Goal: Entertainment & Leisure: Consume media (video, audio)

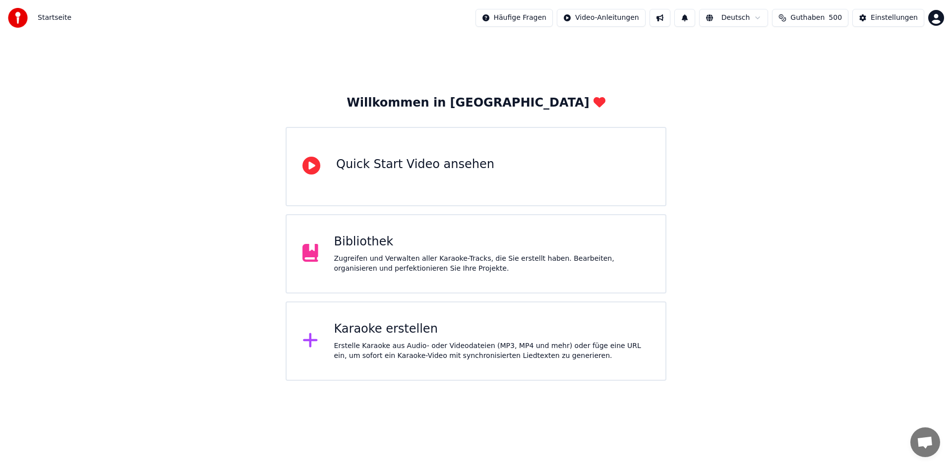
click at [432, 268] on div "Zugreifen und Verwalten aller Karaoke-Tracks, die Sie erstellt haben. Bearbeite…" at bounding box center [492, 264] width 316 height 20
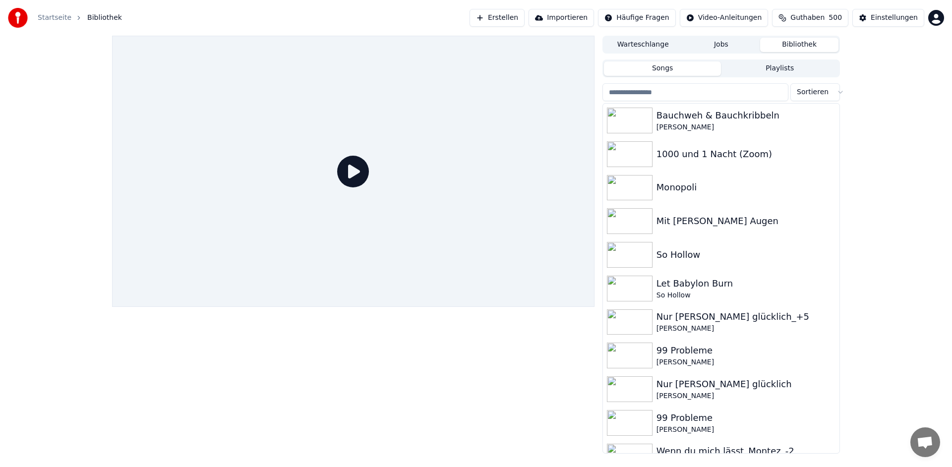
click at [689, 96] on input "search" at bounding box center [695, 92] width 186 height 18
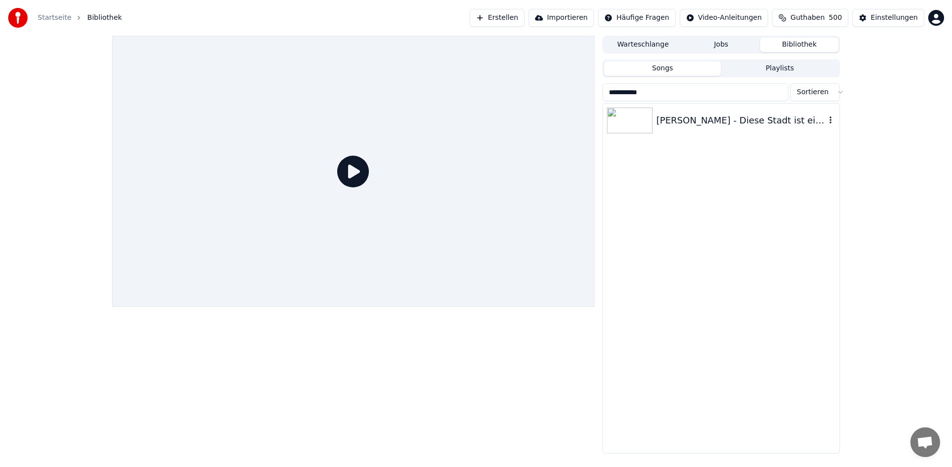
type input "**********"
click at [639, 124] on img at bounding box center [630, 121] width 46 height 26
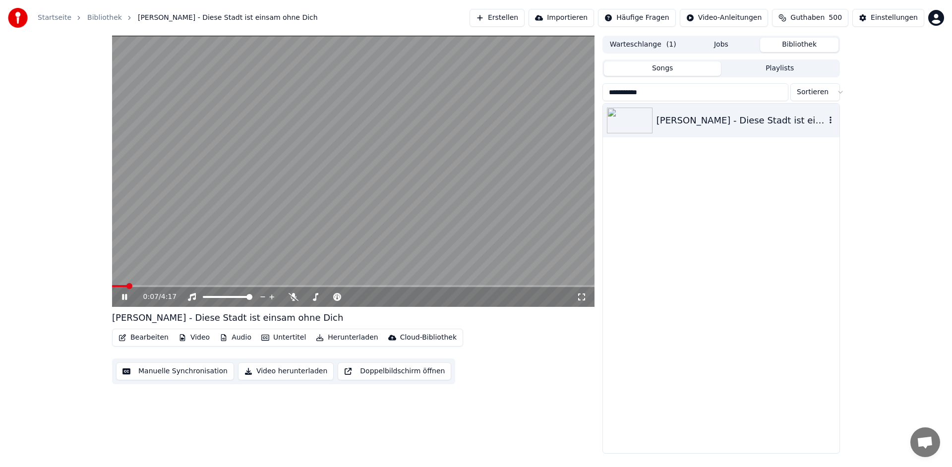
click at [830, 119] on icon "button" at bounding box center [830, 120] width 10 height 8
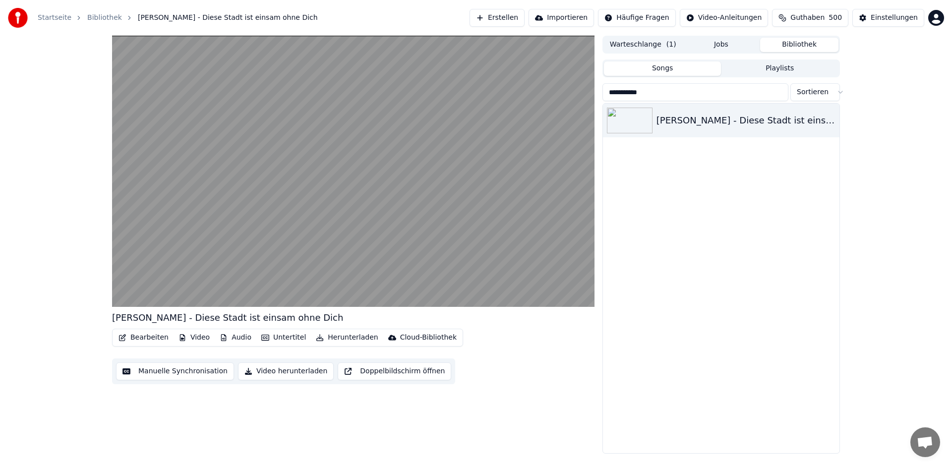
click at [701, 228] on div "[PERSON_NAME] - Diese Stadt ist einsam ohne Dich" at bounding box center [721, 278] width 236 height 349
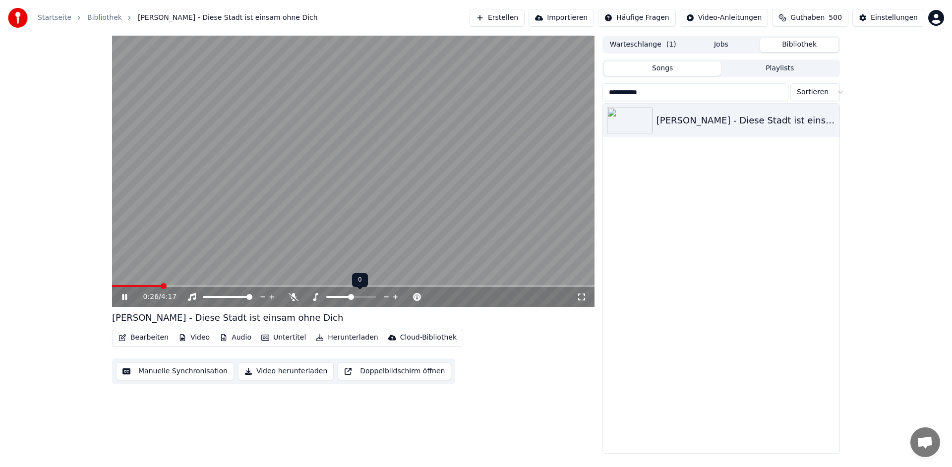
click at [396, 296] on icon at bounding box center [395, 296] width 5 height 5
click at [228, 298] on span at bounding box center [228, 297] width 6 height 6
click at [395, 296] on icon at bounding box center [395, 296] width 5 height 5
click at [114, 283] on span at bounding box center [117, 286] width 6 height 6
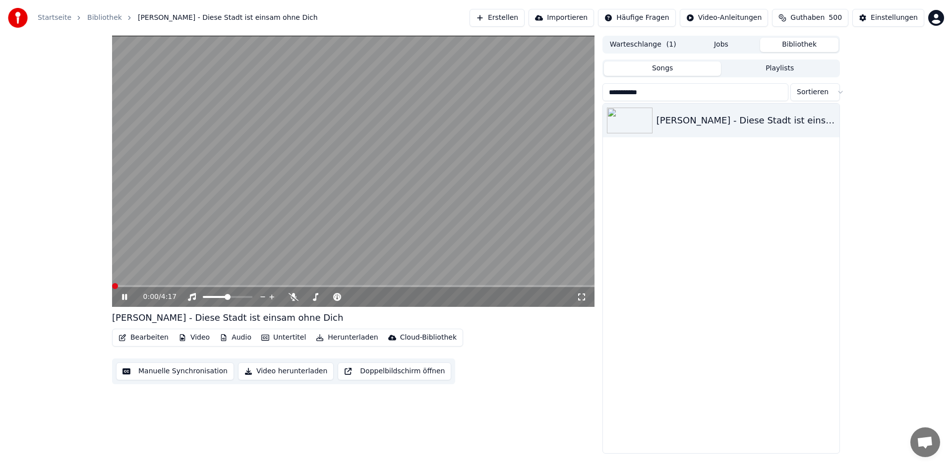
click at [112, 283] on span at bounding box center [115, 286] width 6 height 6
click at [394, 296] on icon at bounding box center [395, 296] width 5 height 5
click at [396, 296] on icon at bounding box center [395, 297] width 9 height 10
click at [149, 286] on span at bounding box center [345, 286] width 467 height 2
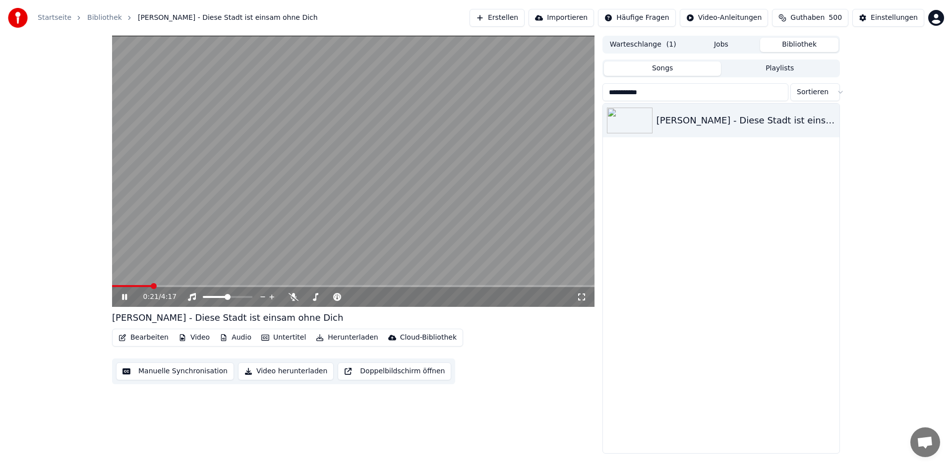
click at [151, 283] on span at bounding box center [154, 286] width 6 height 6
click at [122, 296] on icon at bounding box center [124, 297] width 5 height 6
click at [796, 40] on button "Bibliothek" at bounding box center [799, 45] width 78 height 14
click at [796, 43] on button "Bibliothek" at bounding box center [799, 45] width 78 height 14
click at [99, 16] on link "Bibliothek" at bounding box center [104, 18] width 35 height 10
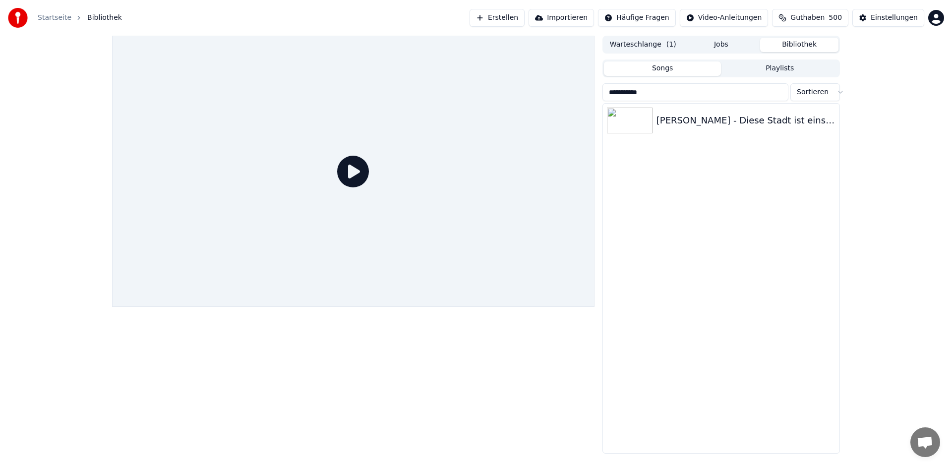
click at [777, 94] on input "**********" at bounding box center [695, 92] width 186 height 18
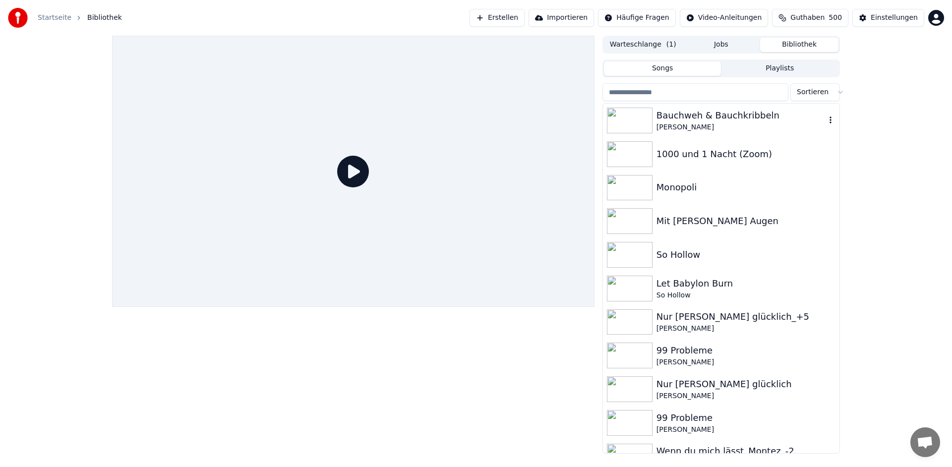
click at [722, 116] on div "Bauchweh & Bauchkribbeln" at bounding box center [740, 116] width 169 height 14
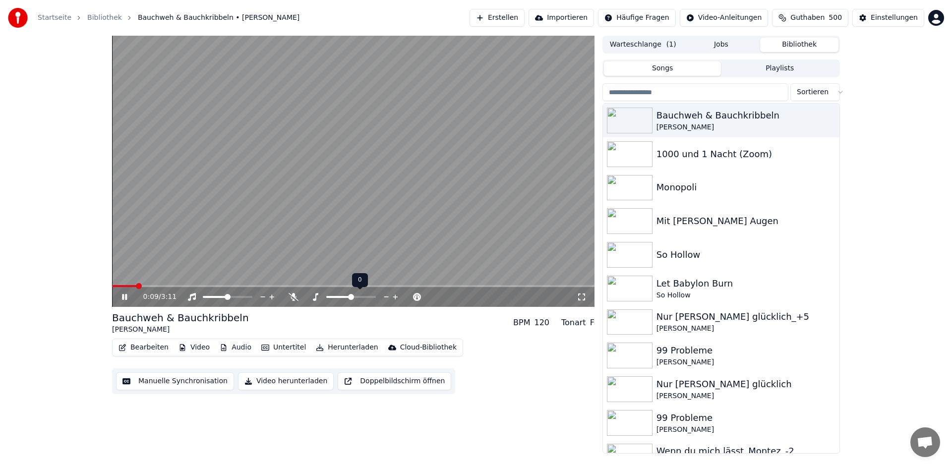
click at [351, 298] on span at bounding box center [351, 297] width 6 height 6
click at [216, 298] on span at bounding box center [218, 297] width 6 height 6
click at [344, 297] on span at bounding box center [344, 297] width 6 height 6
click at [125, 287] on span at bounding box center [346, 286] width 468 height 2
click at [112, 283] on span at bounding box center [115, 286] width 6 height 6
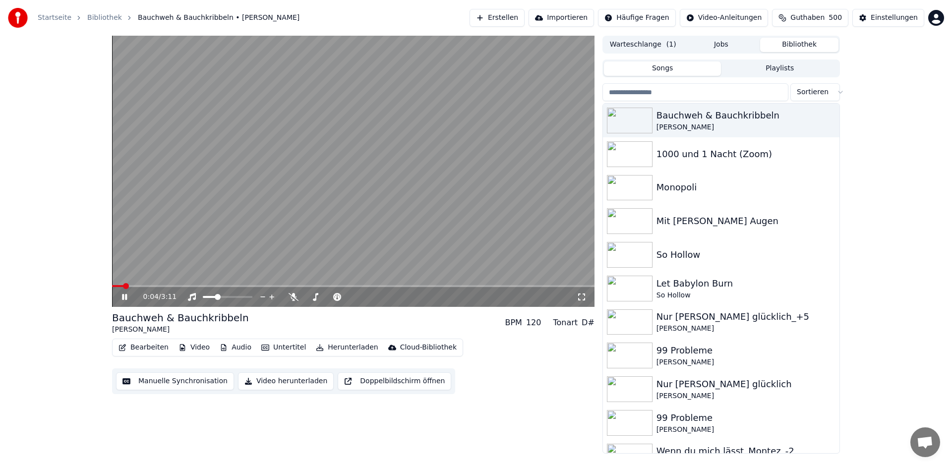
click at [125, 299] on icon at bounding box center [124, 297] width 5 height 6
click at [112, 283] on span at bounding box center [115, 286] width 6 height 6
click at [124, 301] on div "0:00 / 3:11" at bounding box center [353, 297] width 474 height 10
click at [125, 295] on icon at bounding box center [124, 296] width 6 height 7
click at [210, 297] on span at bounding box center [213, 297] width 6 height 6
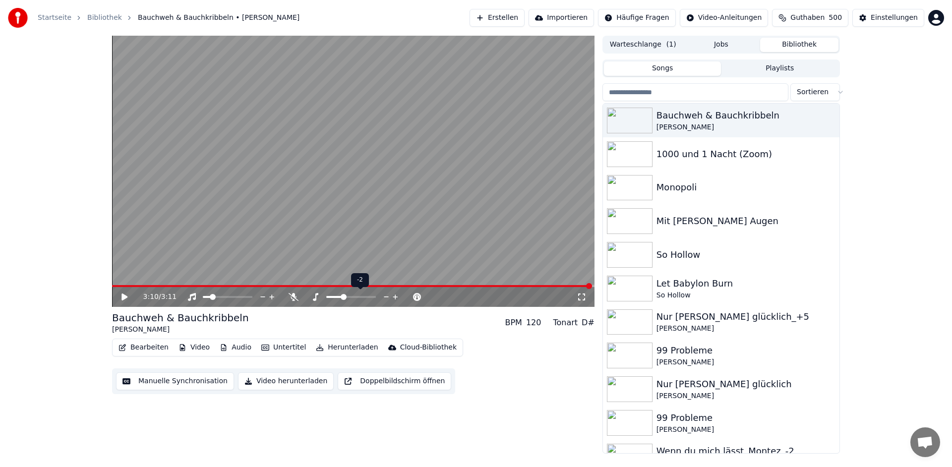
click at [385, 296] on icon at bounding box center [386, 296] width 5 height 1
click at [127, 297] on icon at bounding box center [124, 296] width 6 height 7
click at [386, 298] on icon at bounding box center [386, 297] width 9 height 10
click at [398, 296] on icon at bounding box center [395, 297] width 9 height 10
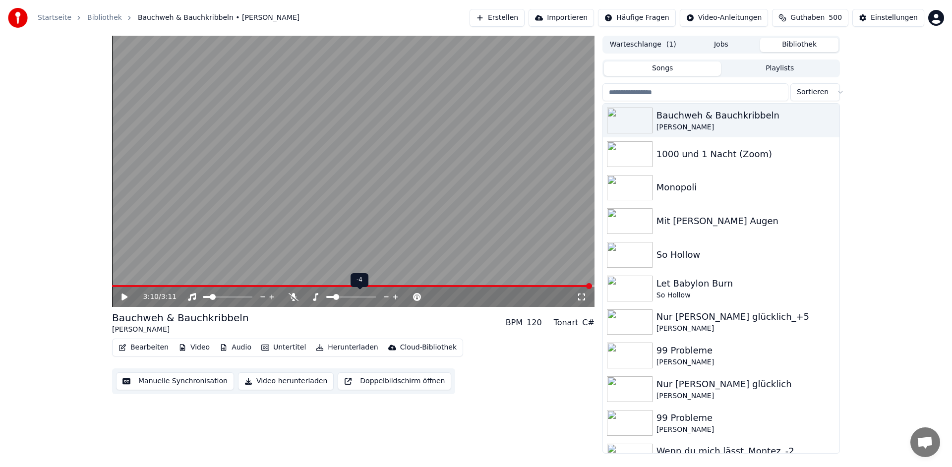
click at [398, 296] on icon at bounding box center [395, 297] width 9 height 10
click at [693, 320] on div "Nur [PERSON_NAME] glücklich_+5" at bounding box center [740, 317] width 169 height 14
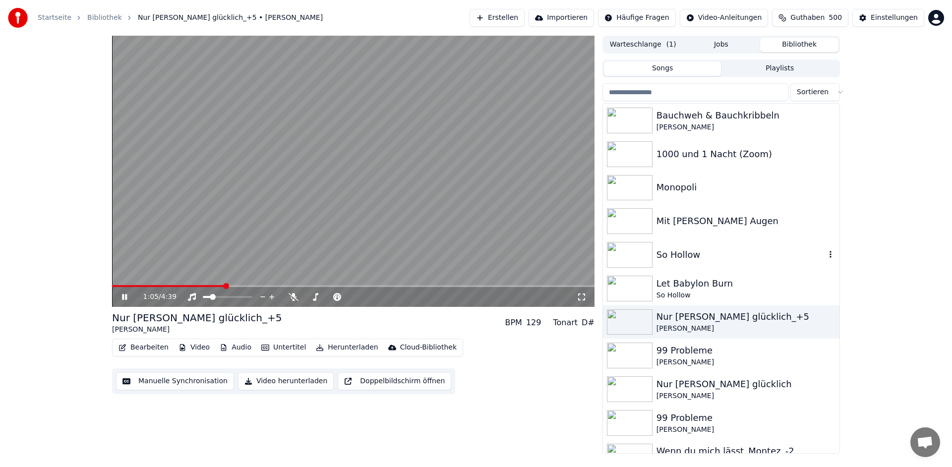
click at [684, 254] on div "So Hollow" at bounding box center [740, 255] width 169 height 14
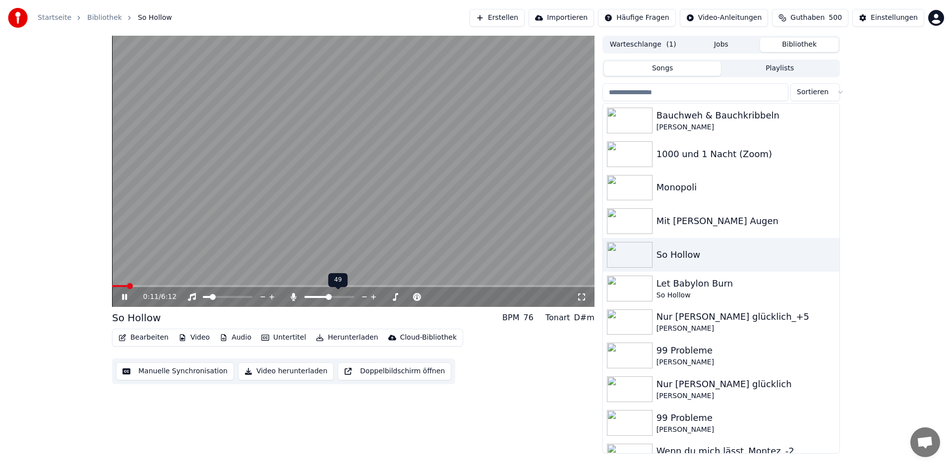
click at [328, 297] on span at bounding box center [329, 297] width 6 height 6
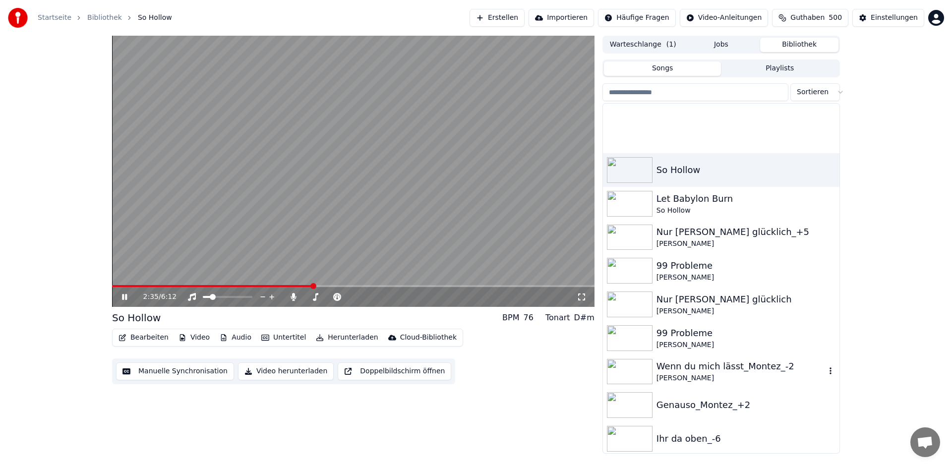
scroll to position [136, 0]
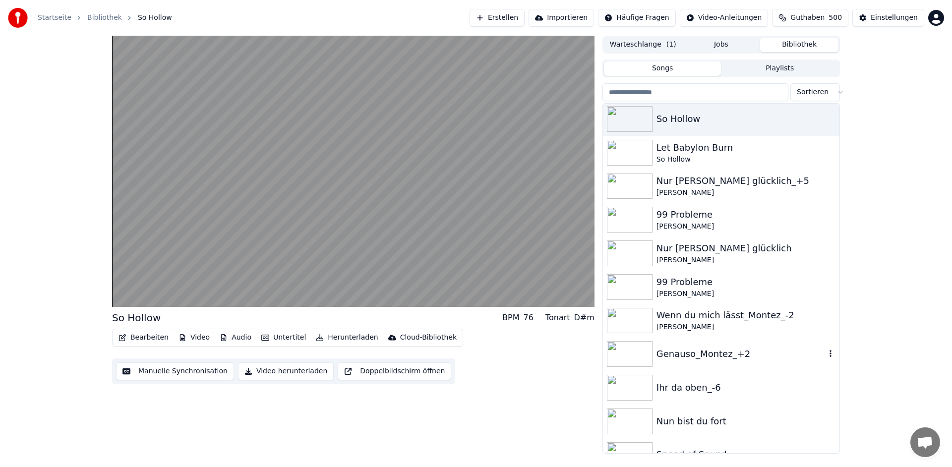
click at [711, 357] on div "Genauso_Montez_+2" at bounding box center [740, 354] width 169 height 14
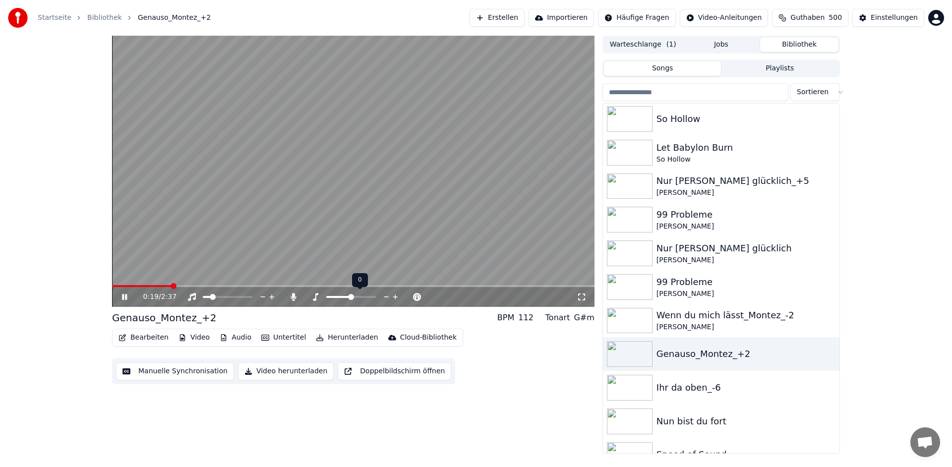
click at [348, 294] on span at bounding box center [351, 297] width 6 height 6
click at [352, 296] on span at bounding box center [351, 297] width 50 height 2
click at [291, 297] on icon at bounding box center [294, 297] width 10 height 8
click at [112, 283] on span at bounding box center [115, 286] width 6 height 6
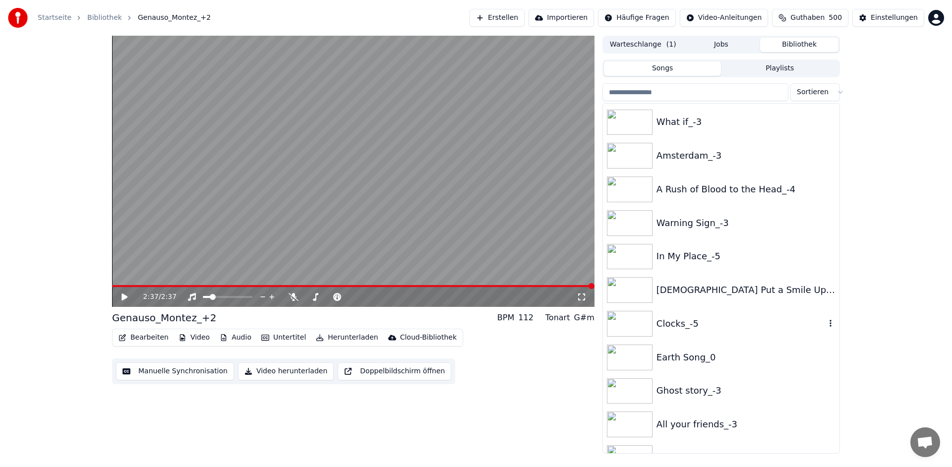
scroll to position [537, 0]
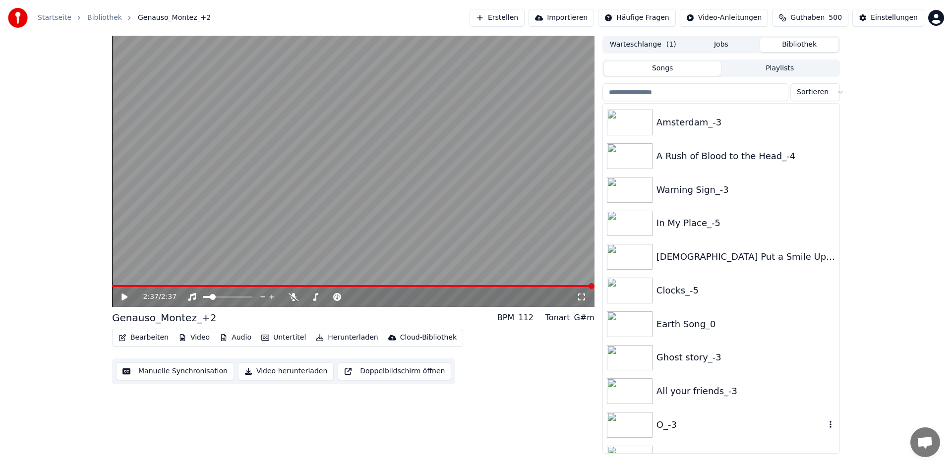
click at [674, 428] on div "O_-3" at bounding box center [740, 425] width 169 height 14
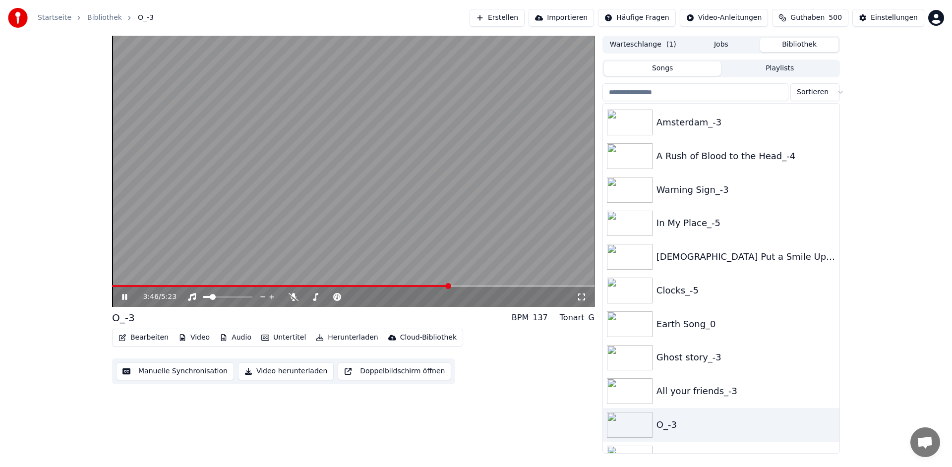
click at [474, 287] on span at bounding box center [353, 286] width 482 height 2
click at [491, 287] on div "4:03 / 5:23" at bounding box center [353, 297] width 482 height 20
click at [527, 287] on span at bounding box center [353, 286] width 482 height 2
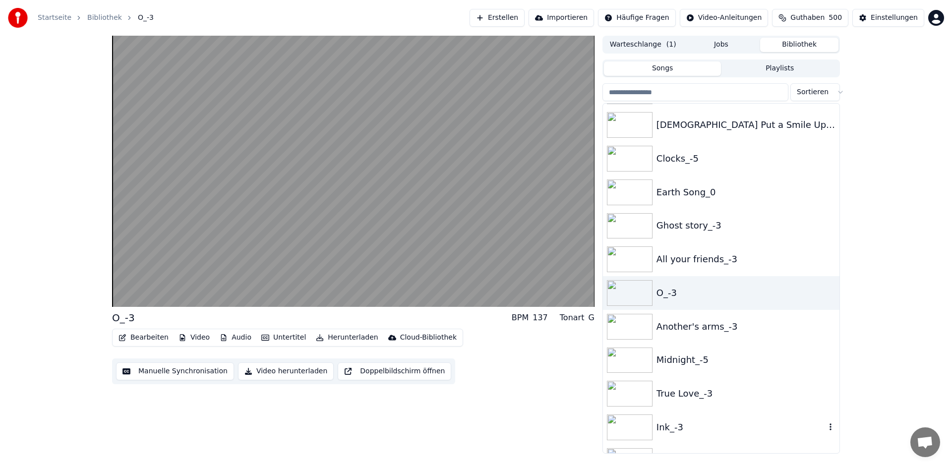
click at [696, 423] on div "Ink_-3" at bounding box center [740, 427] width 169 height 14
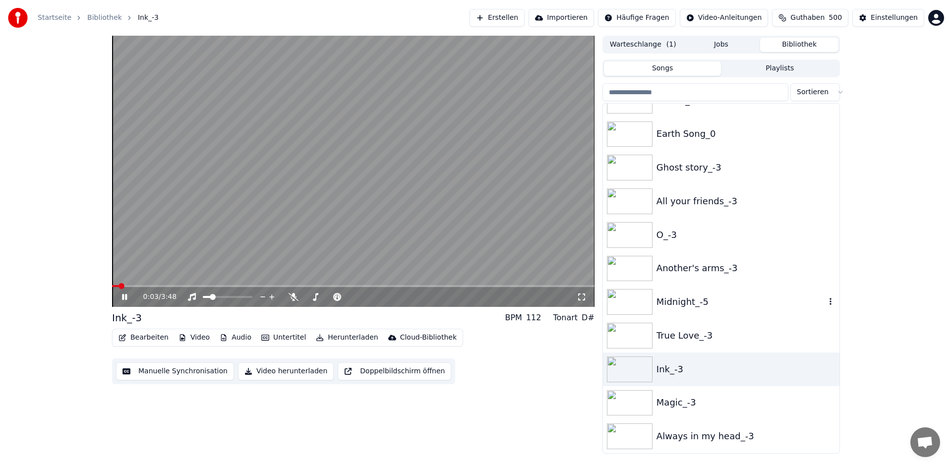
scroll to position [762, 0]
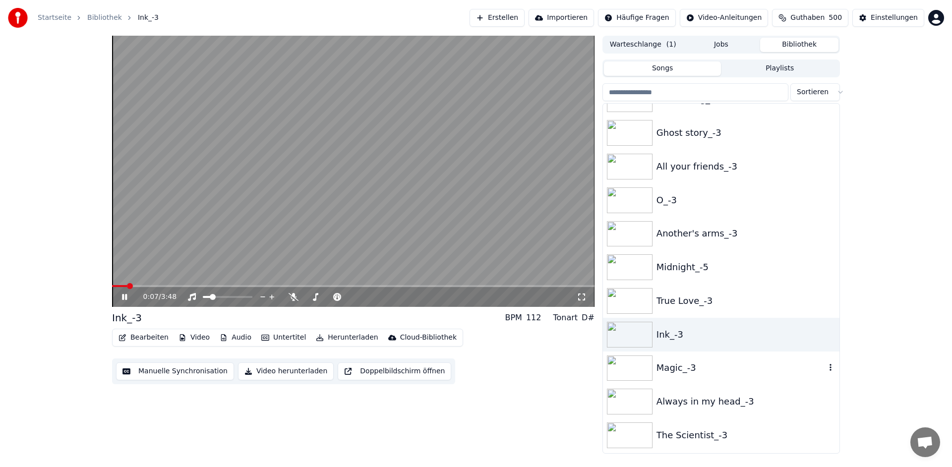
click at [725, 367] on div "Magic_-3" at bounding box center [740, 368] width 169 height 14
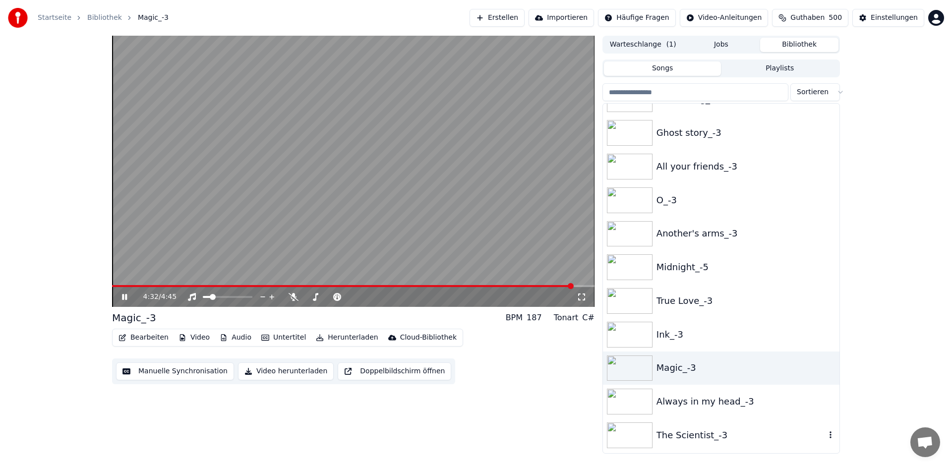
click at [682, 428] on div "The Scientist_-3" at bounding box center [740, 435] width 169 height 14
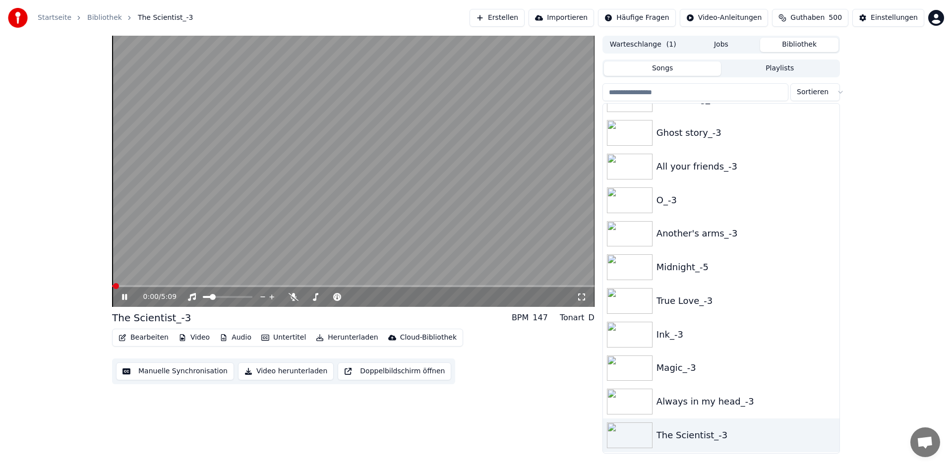
click at [454, 125] on video at bounding box center [353, 171] width 482 height 271
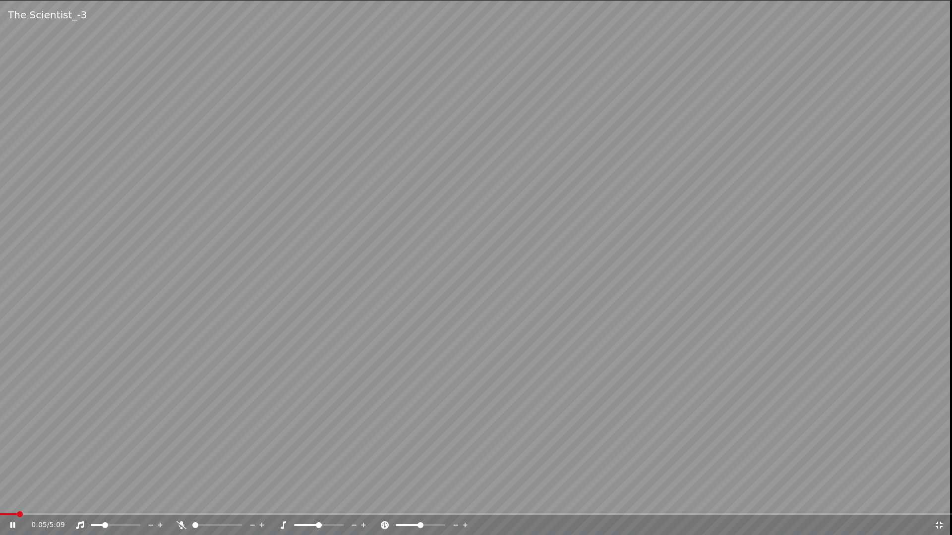
click at [104, 466] on span at bounding box center [105, 526] width 6 height 6
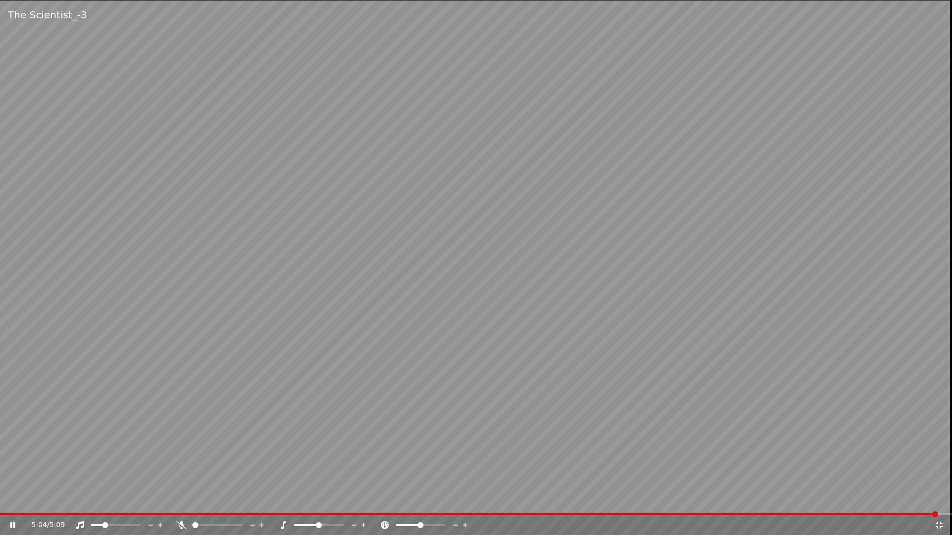
click at [460, 125] on video at bounding box center [476, 267] width 952 height 535
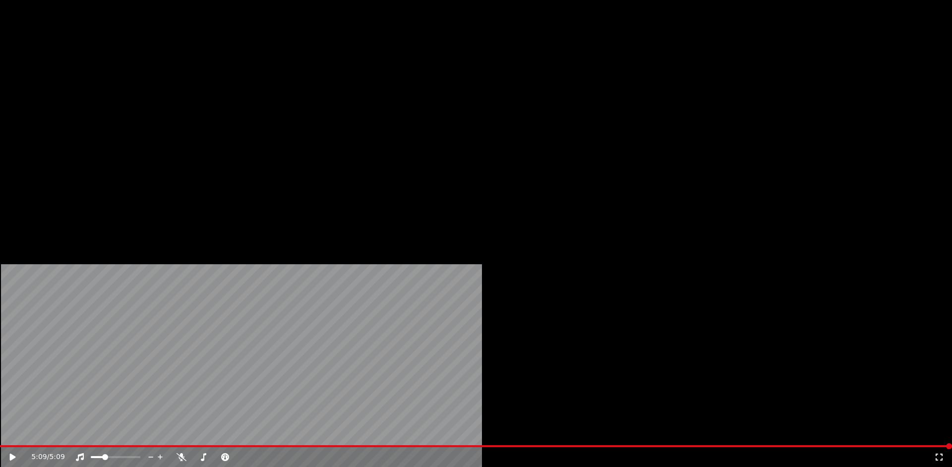
scroll to position [1149, 0]
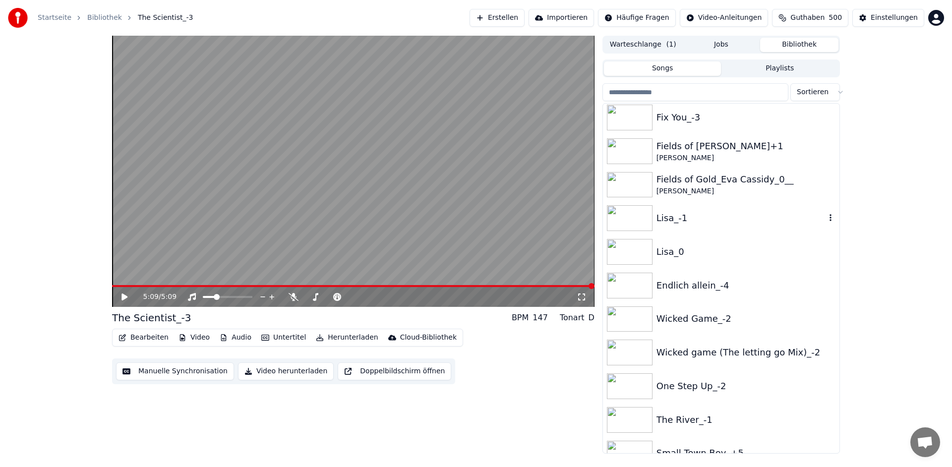
click at [712, 217] on div "Lisa_-1" at bounding box center [740, 218] width 169 height 14
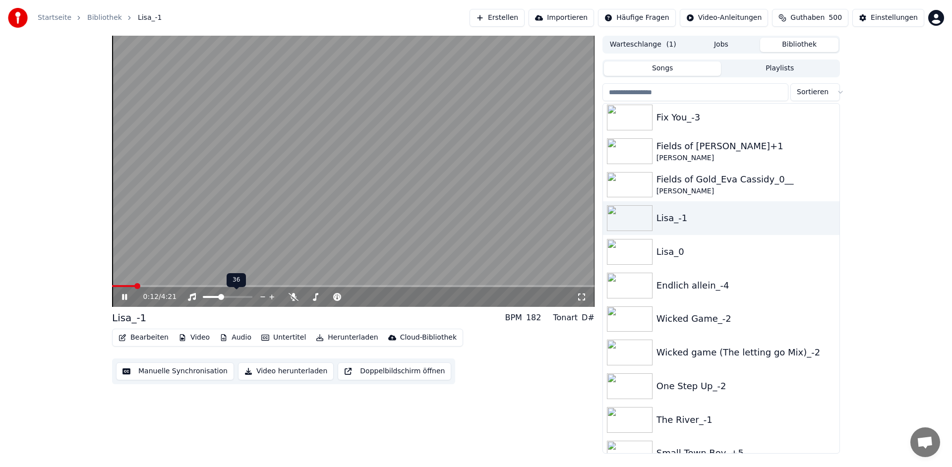
click at [221, 298] on span at bounding box center [221, 297] width 6 height 6
click at [225, 298] on span at bounding box center [225, 297] width 6 height 6
click at [226, 298] on span at bounding box center [227, 297] width 6 height 6
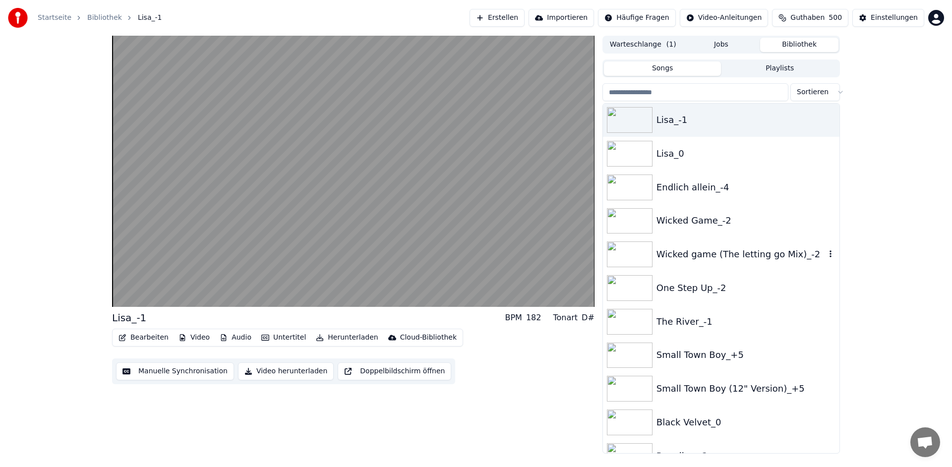
scroll to position [1298, 0]
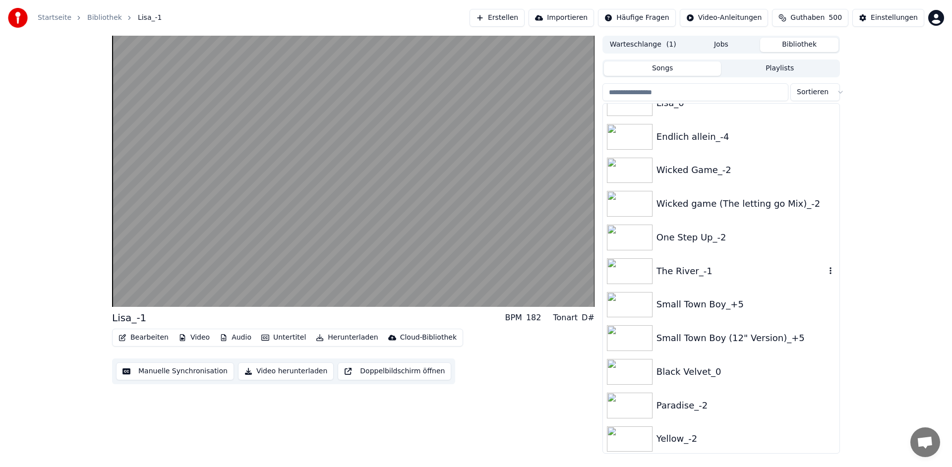
click at [746, 277] on div "The River_-1" at bounding box center [740, 271] width 169 height 14
